Goal: Information Seeking & Learning: Learn about a topic

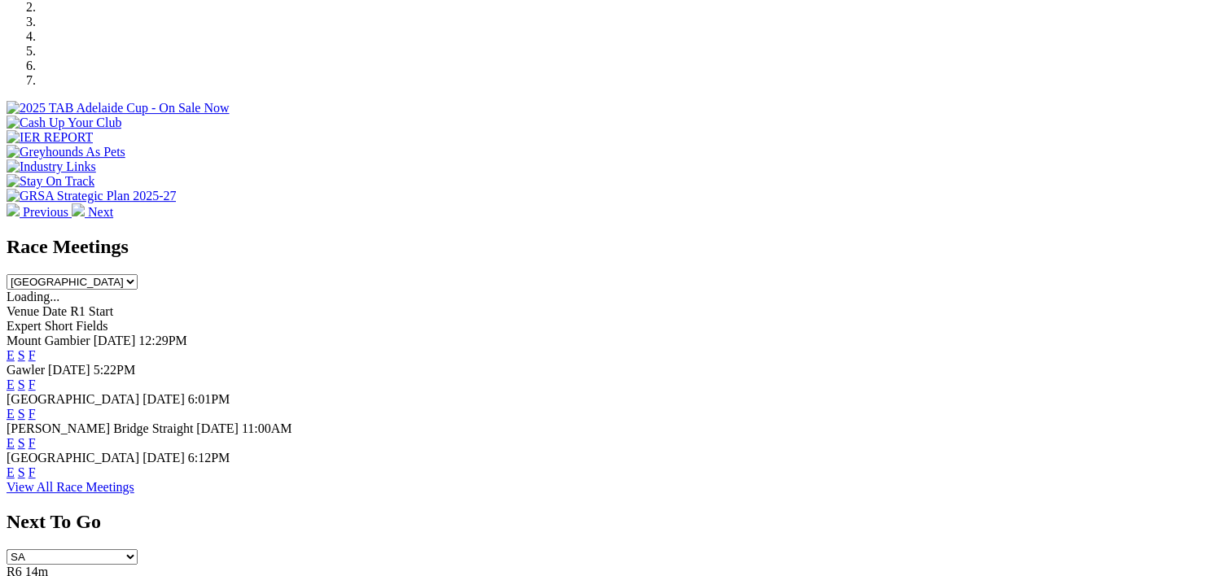
scroll to position [528, 0]
click at [36, 350] on link "F" at bounding box center [31, 357] width 7 height 14
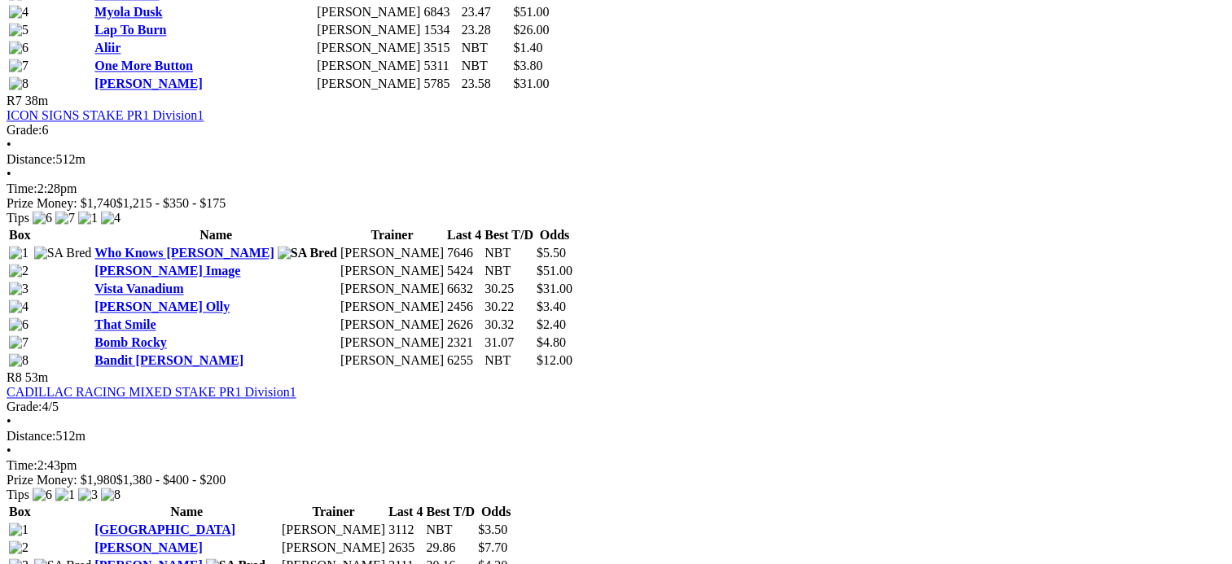
scroll to position [2415, 0]
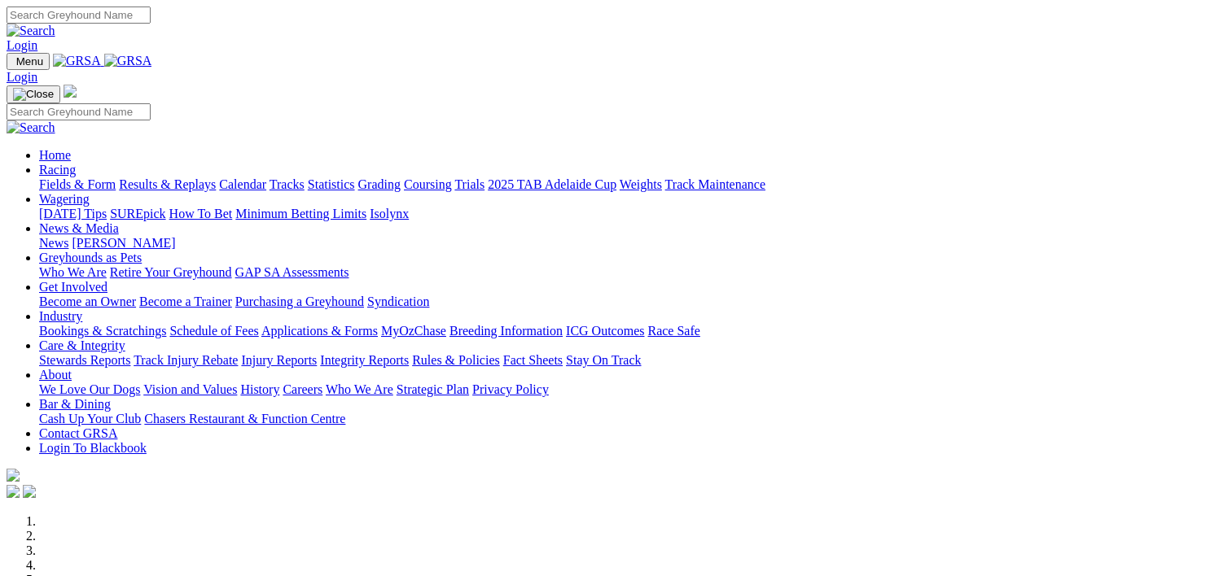
scroll to position [528, 0]
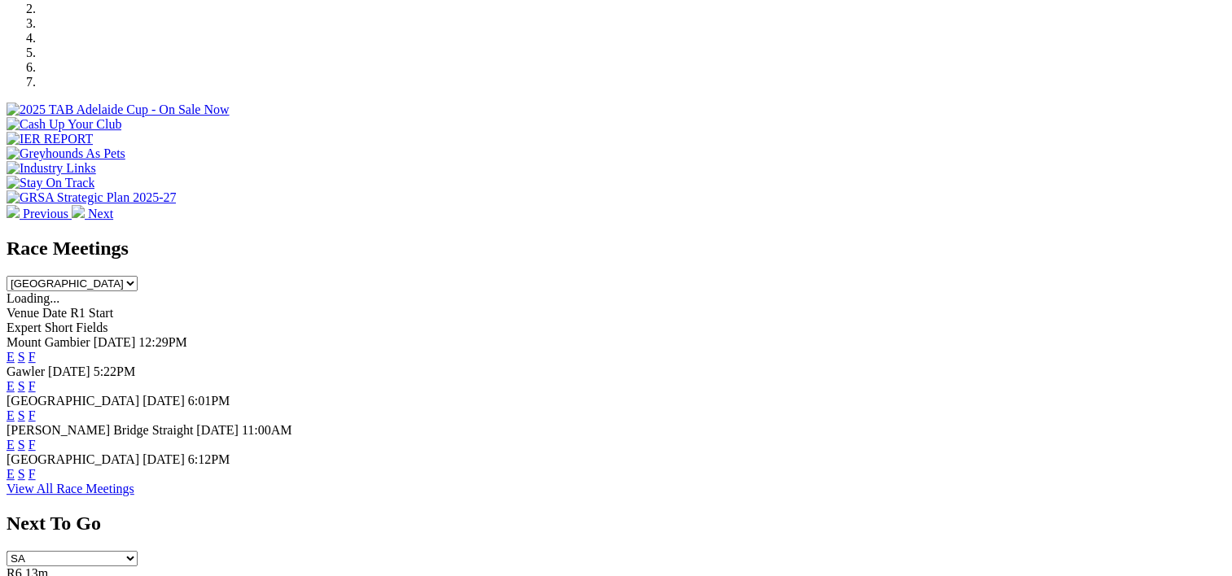
click at [36, 379] on link "F" at bounding box center [31, 386] width 7 height 14
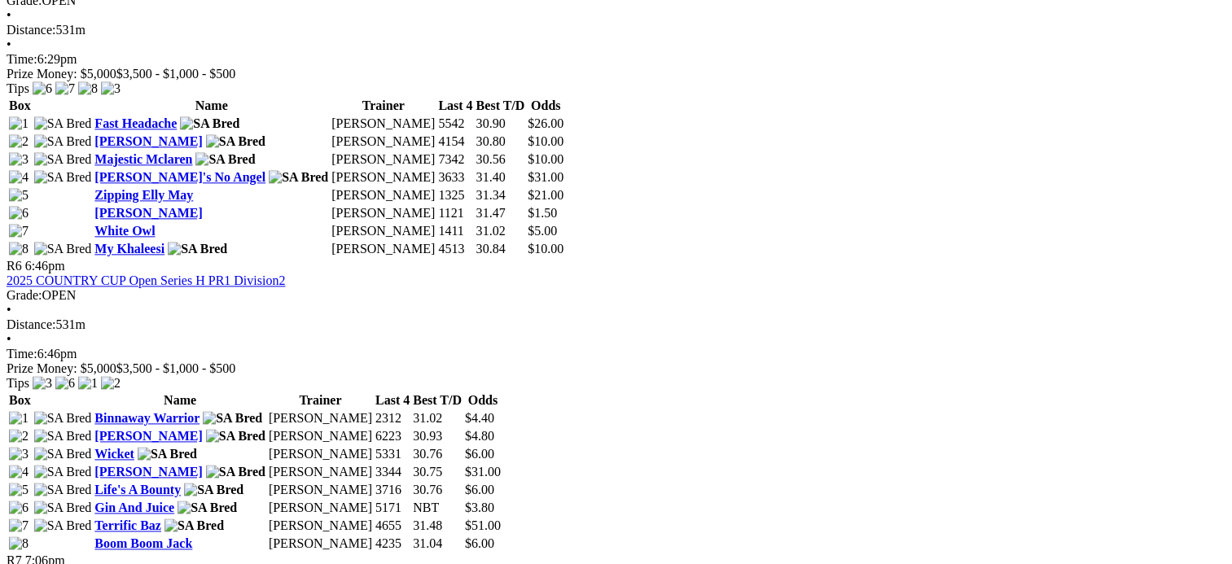
scroll to position [1957, 0]
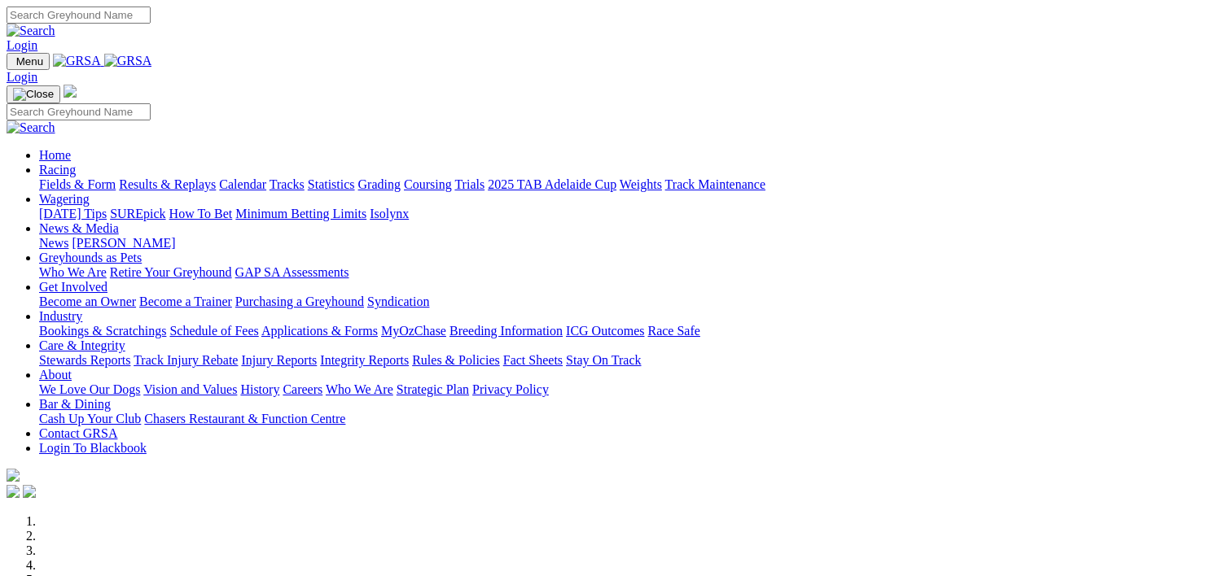
scroll to position [528, 0]
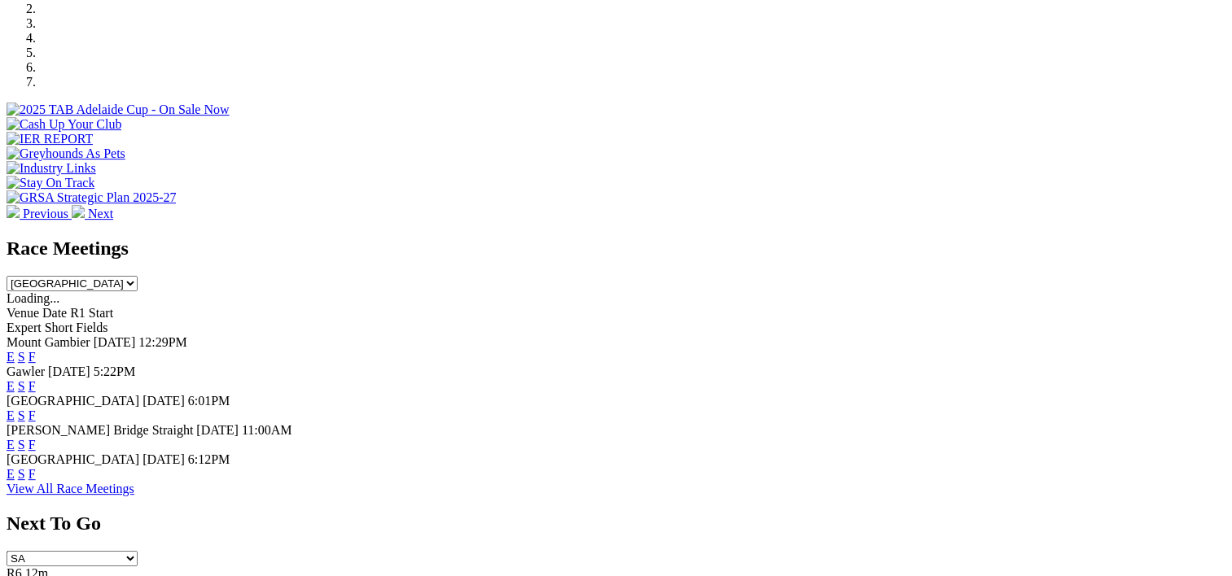
click at [36, 409] on link "F" at bounding box center [31, 416] width 7 height 14
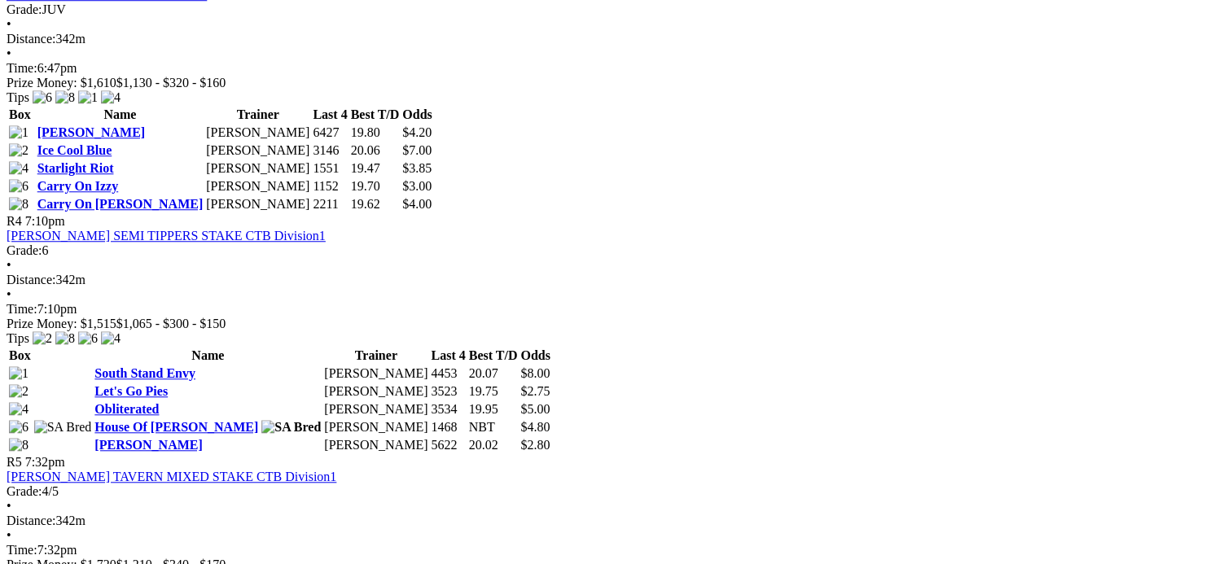
scroll to position [1618, 7]
